Goal: Task Accomplishment & Management: Use online tool/utility

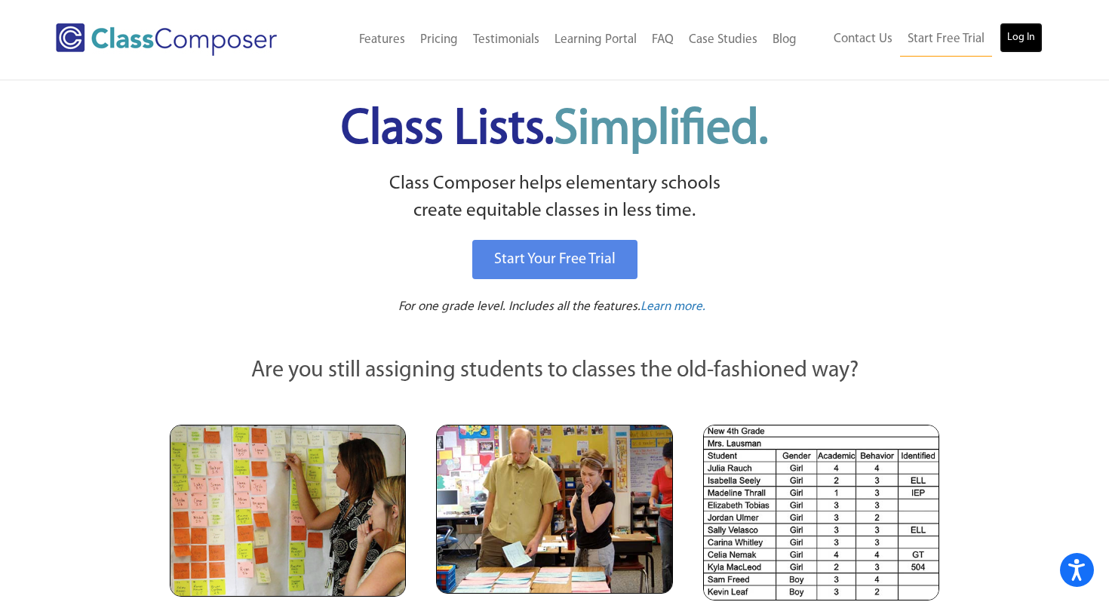
click at [1023, 45] on link "Log In" at bounding box center [1021, 38] width 43 height 30
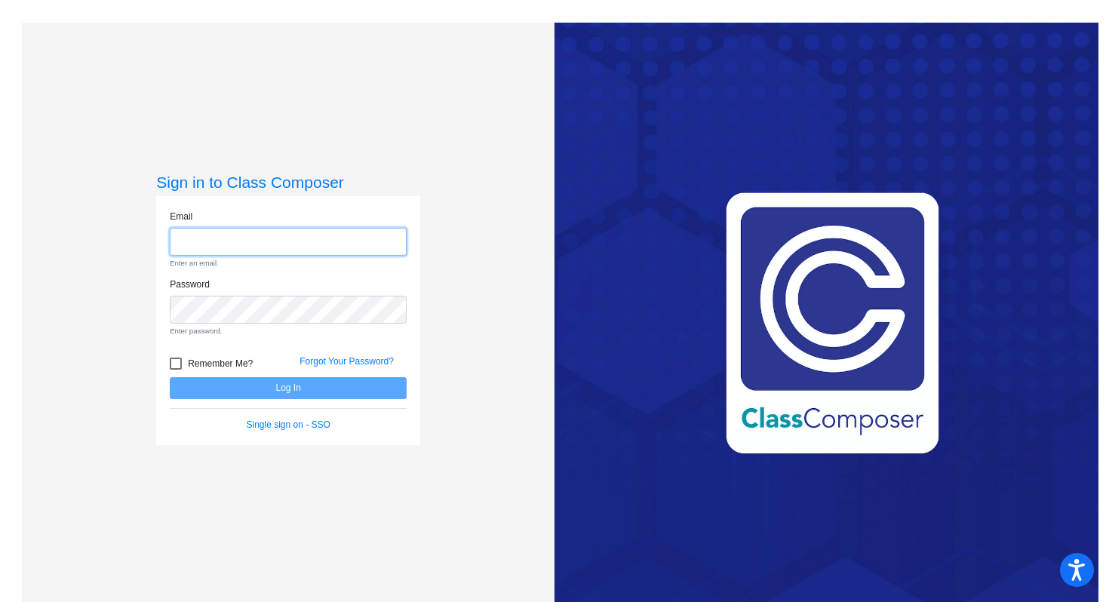
type input "somlor@orangecsd.org"
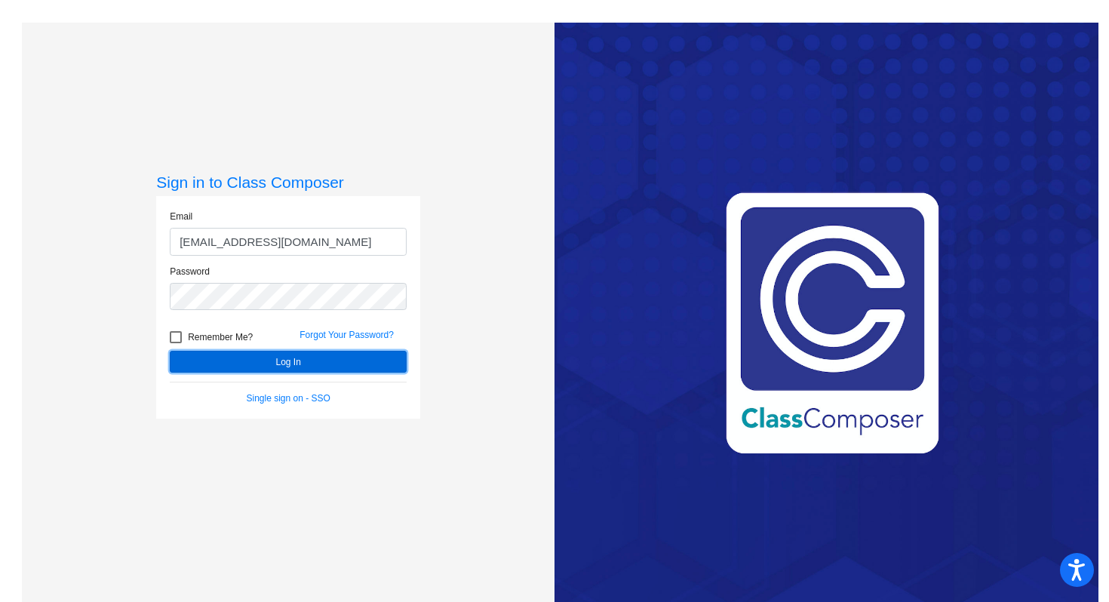
click at [308, 362] on button "Log In" at bounding box center [288, 362] width 237 height 22
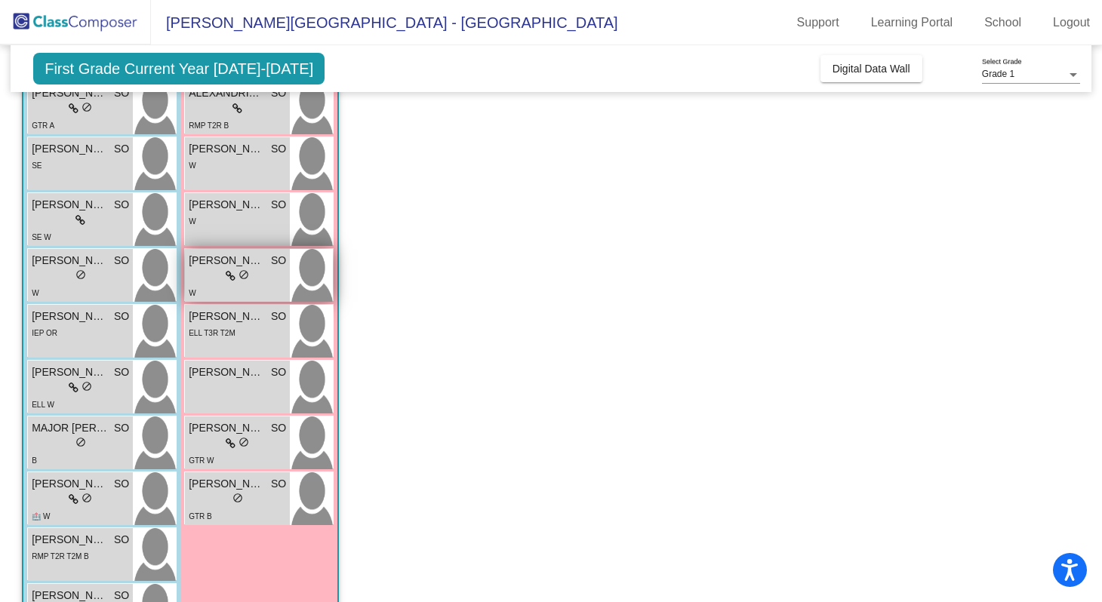
scroll to position [160, 0]
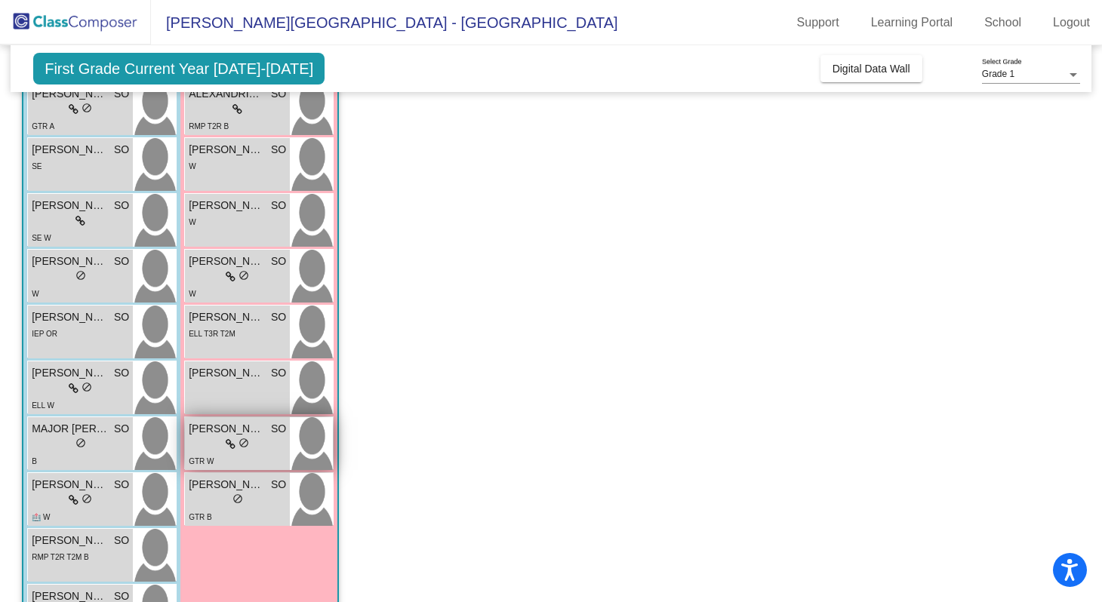
click at [259, 443] on div "lock do_not_disturb_alt" at bounding box center [237, 445] width 97 height 16
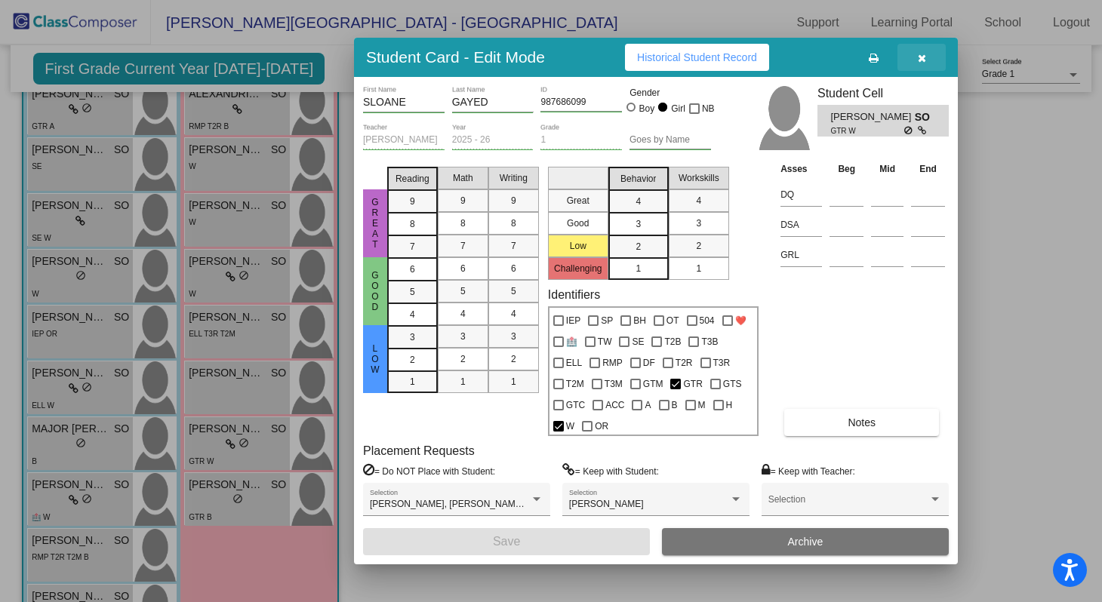
click at [922, 57] on icon "button" at bounding box center [922, 58] width 8 height 11
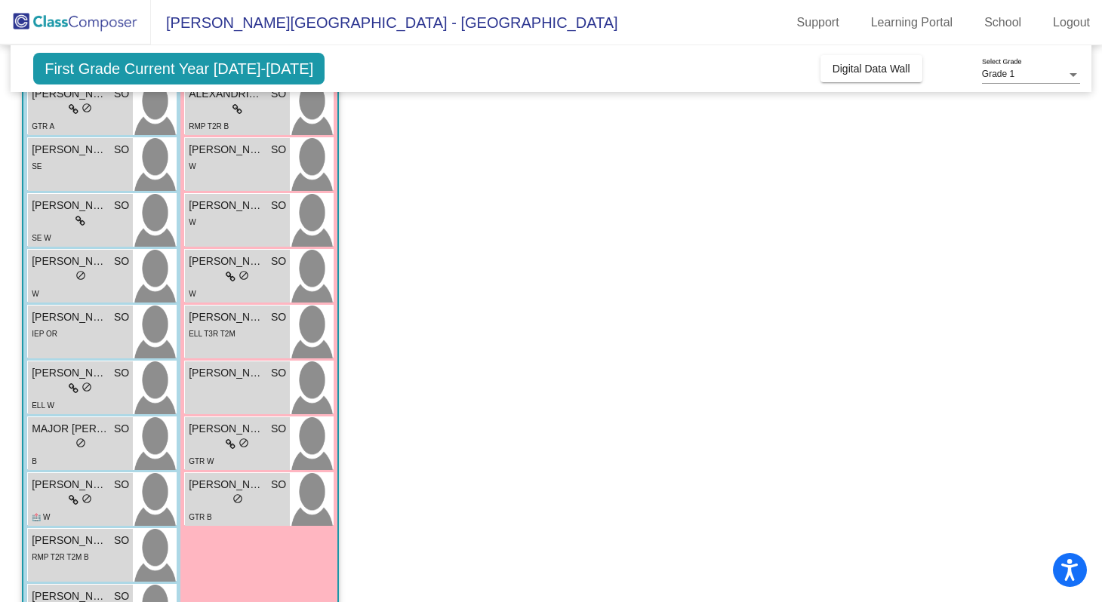
scroll to position [0, 0]
